Goal: Transaction & Acquisition: Purchase product/service

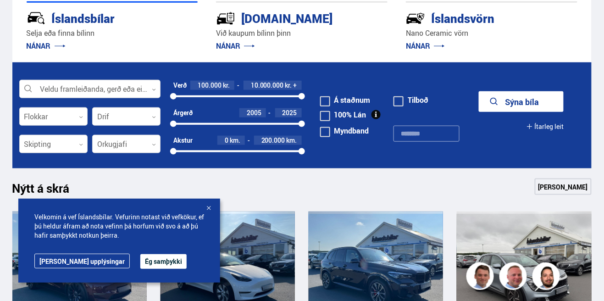
scroll to position [224, 0]
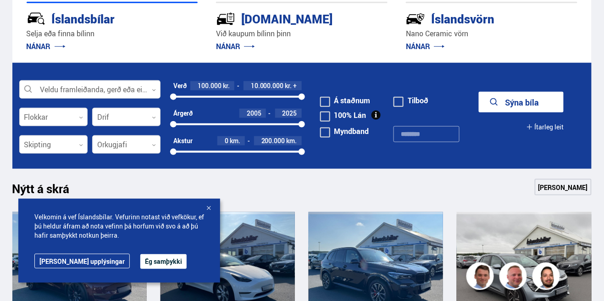
click at [534, 101] on button "Sýna bíla" at bounding box center [521, 102] width 85 height 21
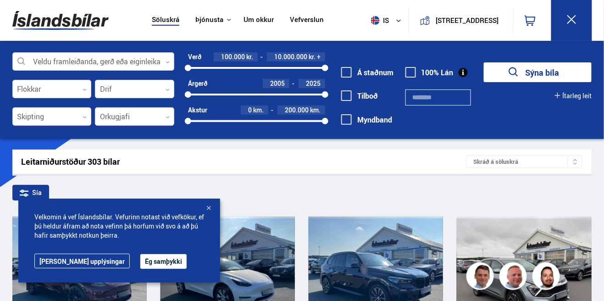
click at [111, 64] on div at bounding box center [93, 62] width 162 height 18
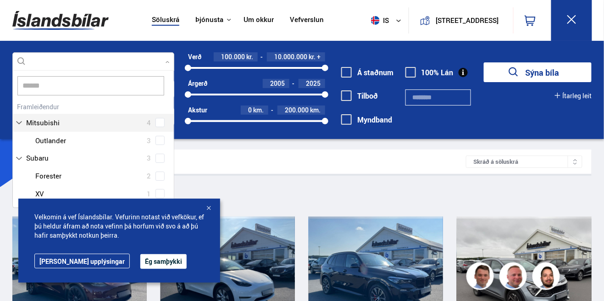
scroll to position [116, 163]
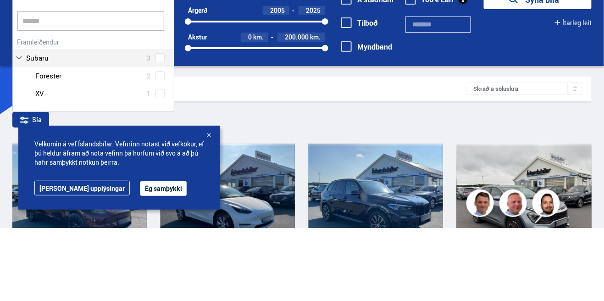
click at [42, 162] on div at bounding box center [102, 166] width 139 height 13
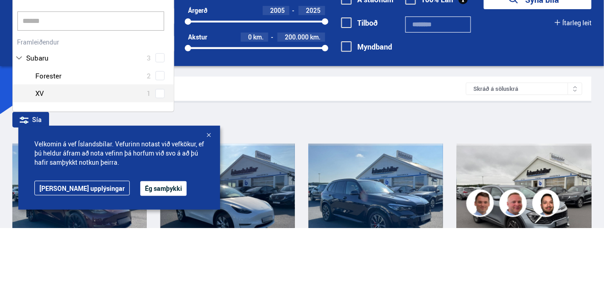
click at [163, 162] on div "Subaru Forester 2 Subaru XV 1" at bounding box center [93, 158] width 161 height 36
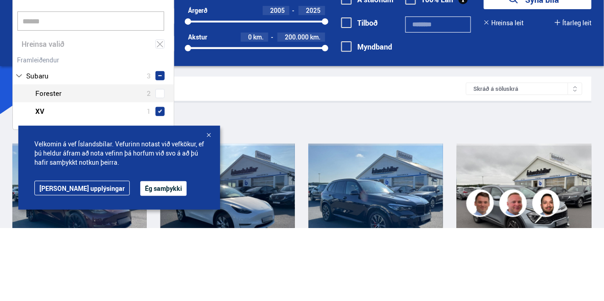
scroll to position [131, 161]
type input "******"
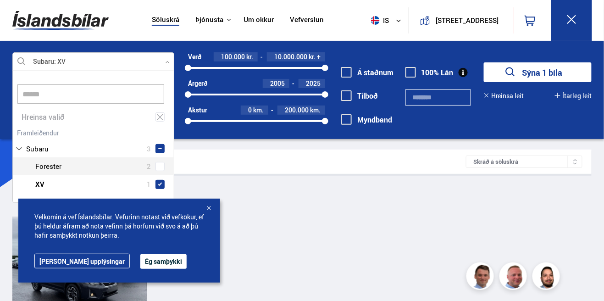
click at [209, 208] on div at bounding box center [208, 208] width 9 height 9
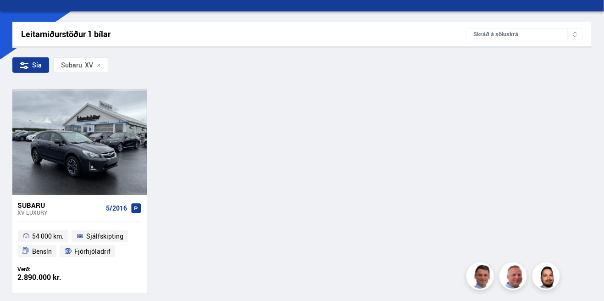
scroll to position [128, 0]
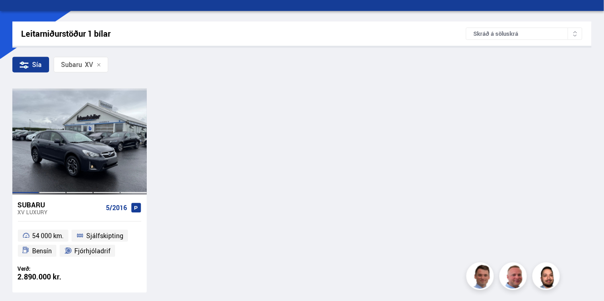
click at [98, 162] on div at bounding box center [106, 141] width 27 height 105
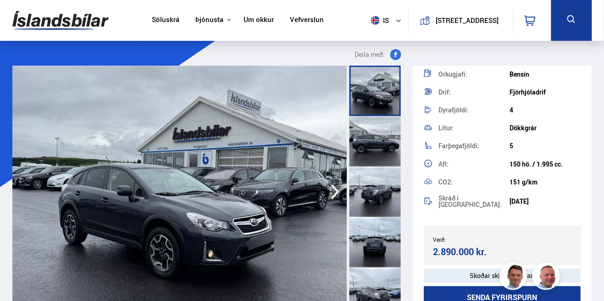
scroll to position [205, 0]
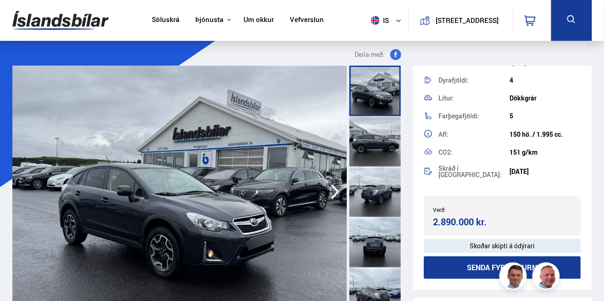
click at [376, 140] on div at bounding box center [374, 141] width 51 height 50
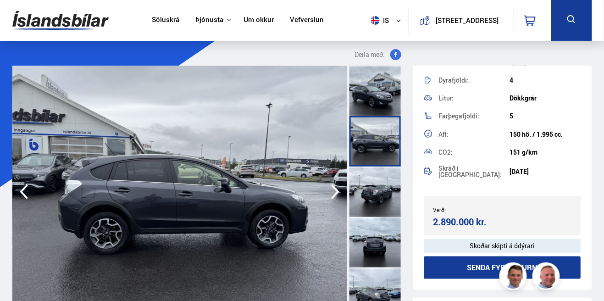
click at [377, 195] on div at bounding box center [374, 191] width 51 height 50
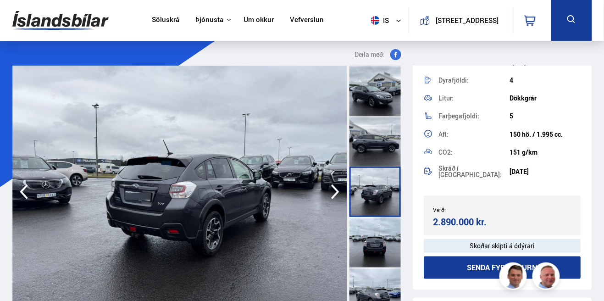
click at [377, 236] on div at bounding box center [374, 242] width 51 height 50
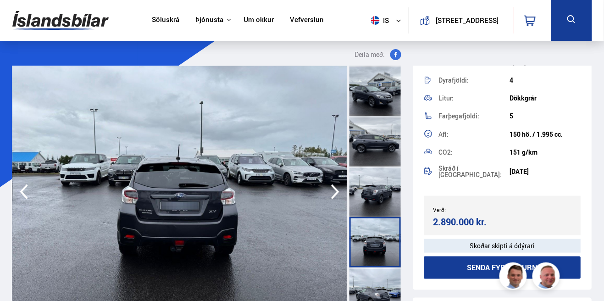
click at [341, 188] on icon "button" at bounding box center [335, 192] width 18 height 22
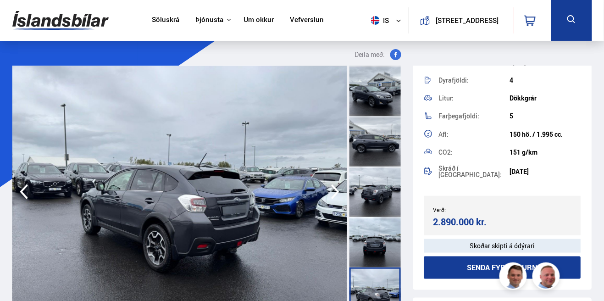
click at [334, 187] on icon "button" at bounding box center [335, 191] width 8 height 15
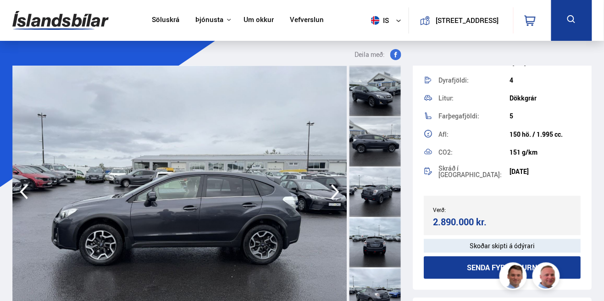
click at [331, 192] on icon "button" at bounding box center [335, 192] width 18 height 22
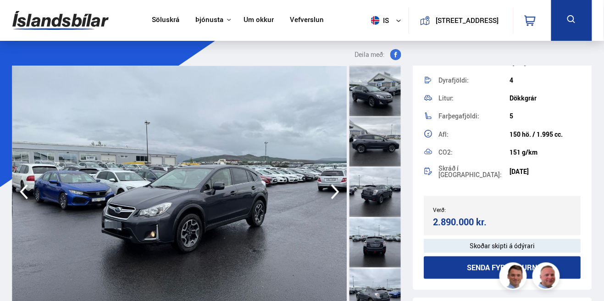
click at [332, 190] on icon "button" at bounding box center [335, 192] width 18 height 22
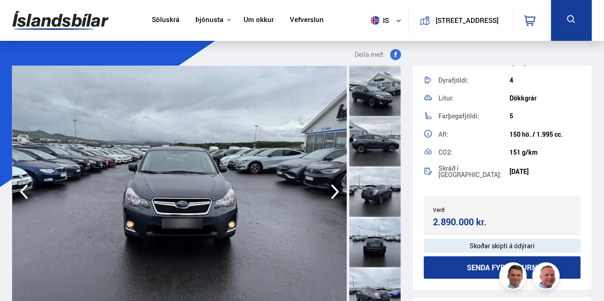
click at [333, 190] on icon "button" at bounding box center [335, 192] width 18 height 22
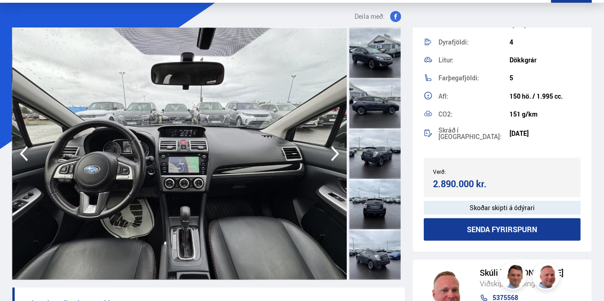
scroll to position [40, 0]
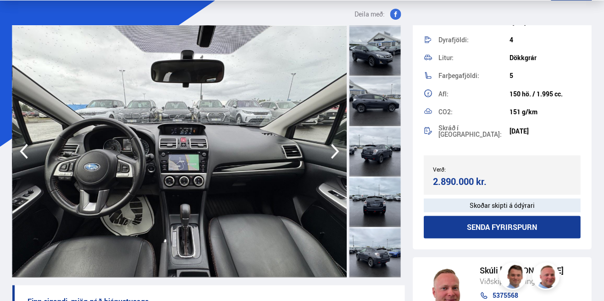
click at [340, 156] on icon "button" at bounding box center [335, 151] width 18 height 22
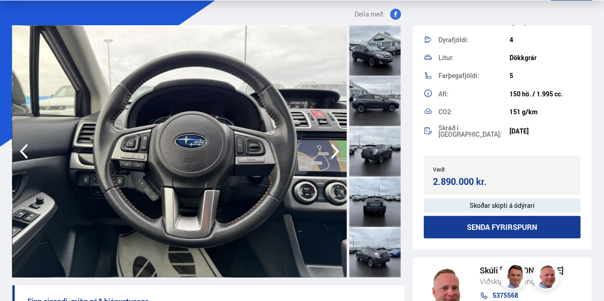
click at [341, 155] on icon "button" at bounding box center [335, 151] width 18 height 22
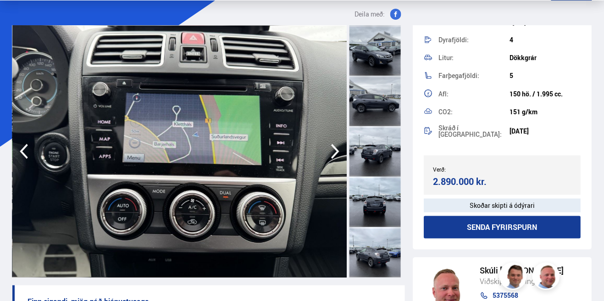
click at [339, 153] on icon "button" at bounding box center [335, 151] width 18 height 22
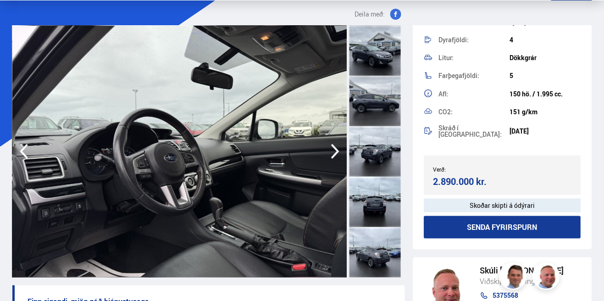
click at [339, 149] on icon "button" at bounding box center [335, 151] width 18 height 22
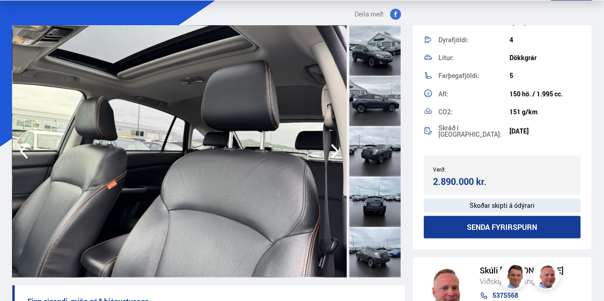
click at [340, 144] on icon "button" at bounding box center [335, 151] width 18 height 22
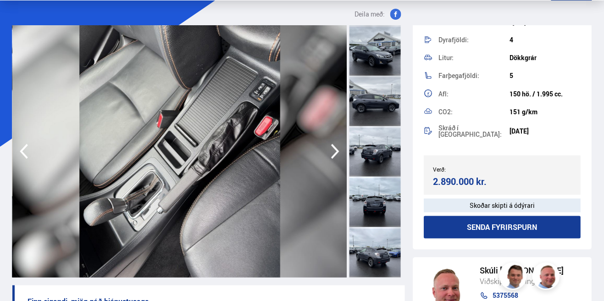
click at [339, 151] on icon "button" at bounding box center [335, 151] width 18 height 22
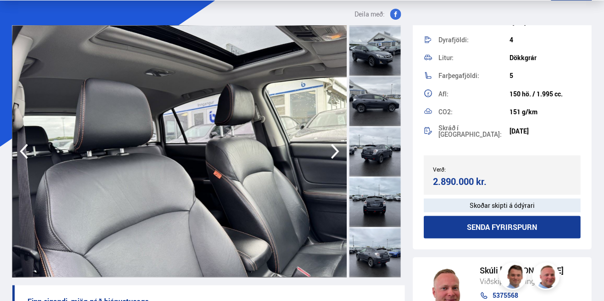
click at [338, 151] on icon "button" at bounding box center [335, 151] width 8 height 15
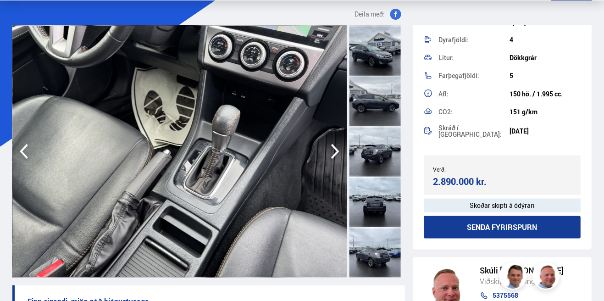
click at [336, 153] on icon "button" at bounding box center [335, 151] width 8 height 15
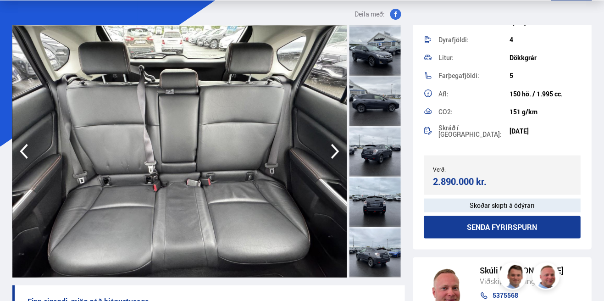
click at [333, 159] on icon "button" at bounding box center [335, 151] width 18 height 22
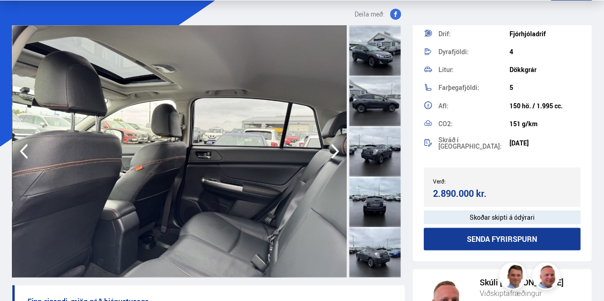
scroll to position [205, 0]
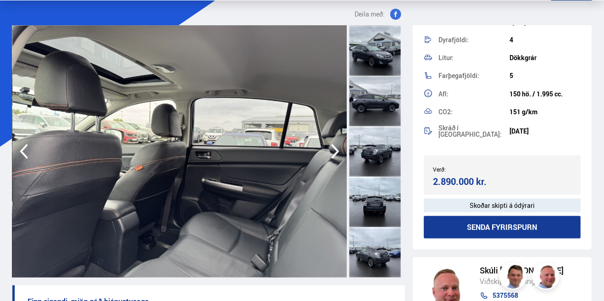
click at [337, 151] on icon "button" at bounding box center [335, 151] width 18 height 22
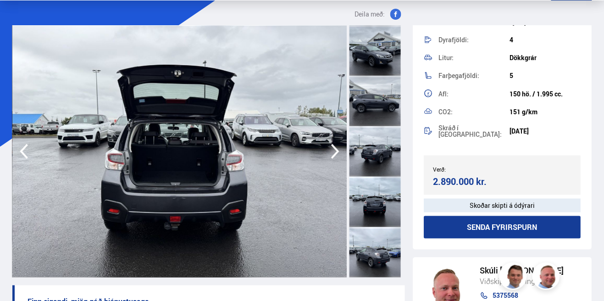
click at [338, 155] on icon "button" at bounding box center [335, 151] width 18 height 22
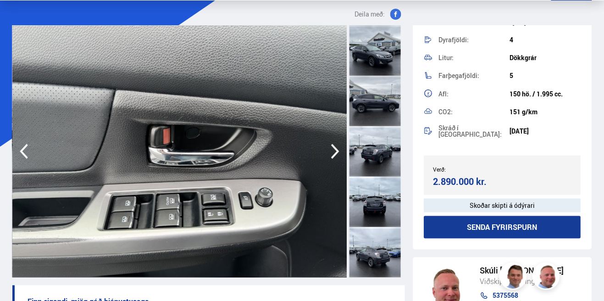
click at [340, 150] on icon "button" at bounding box center [335, 151] width 18 height 22
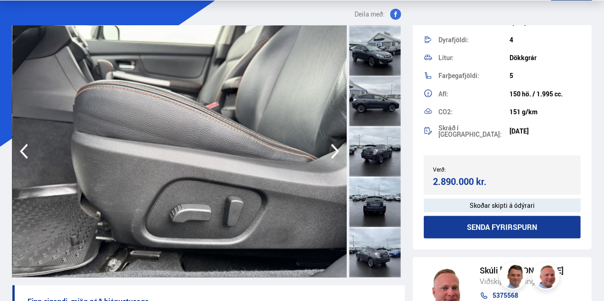
click at [339, 150] on icon "button" at bounding box center [335, 151] width 18 height 22
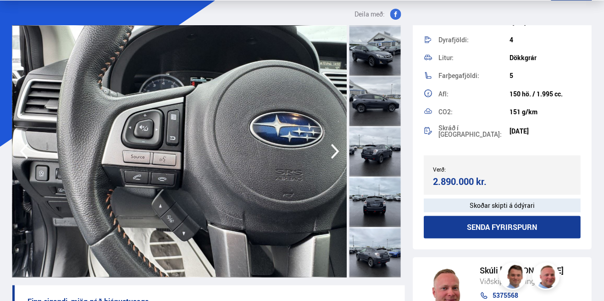
scroll to position [0, 0]
